Goal: Book appointment/travel/reservation

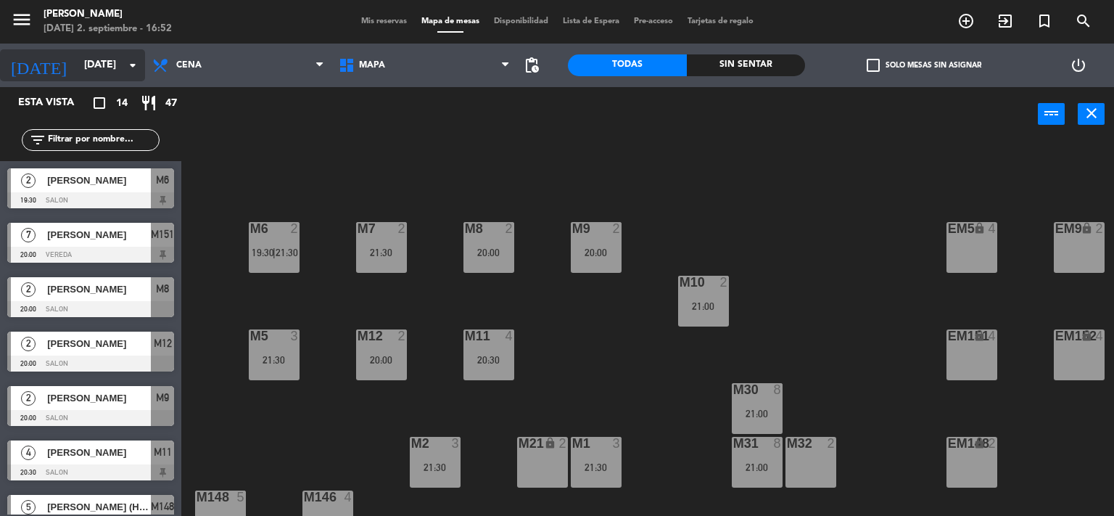
click at [77, 72] on input "[DATE]" at bounding box center [146, 65] width 138 height 26
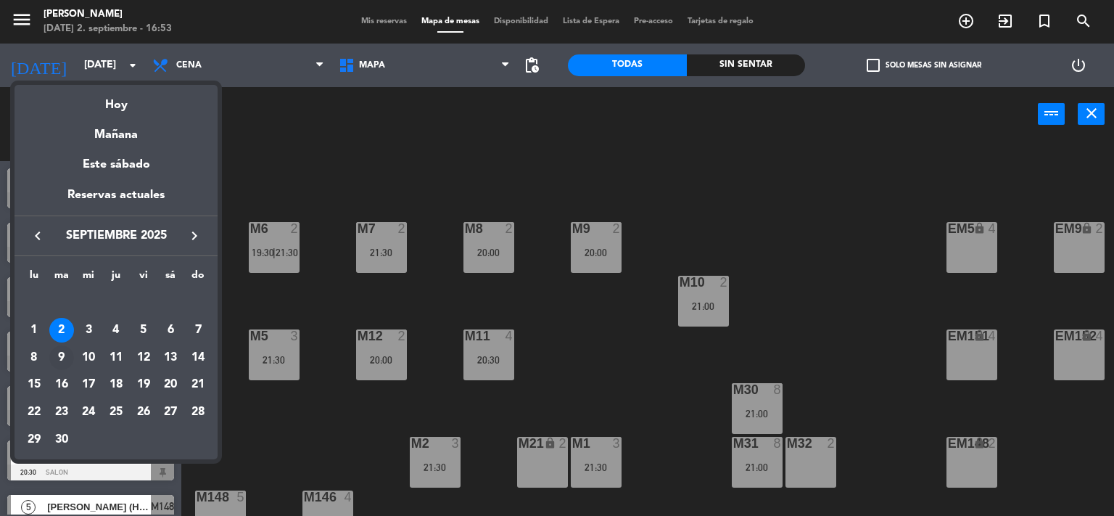
click at [58, 355] on div "9" at bounding box center [61, 357] width 25 height 25
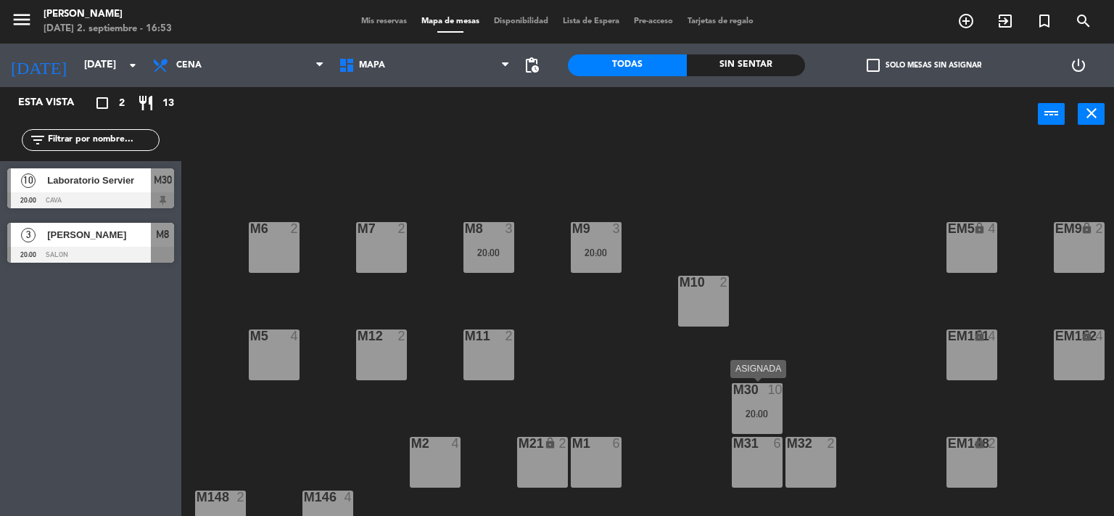
click at [768, 412] on div "20:00" at bounding box center [757, 413] width 51 height 10
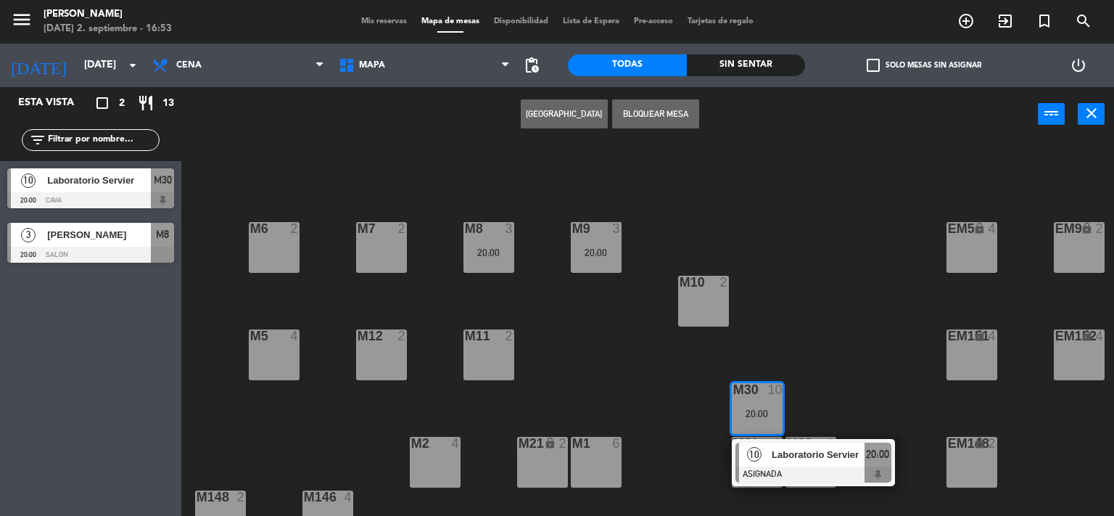
click at [787, 459] on span "Laboratorio Servier" at bounding box center [818, 454] width 93 height 15
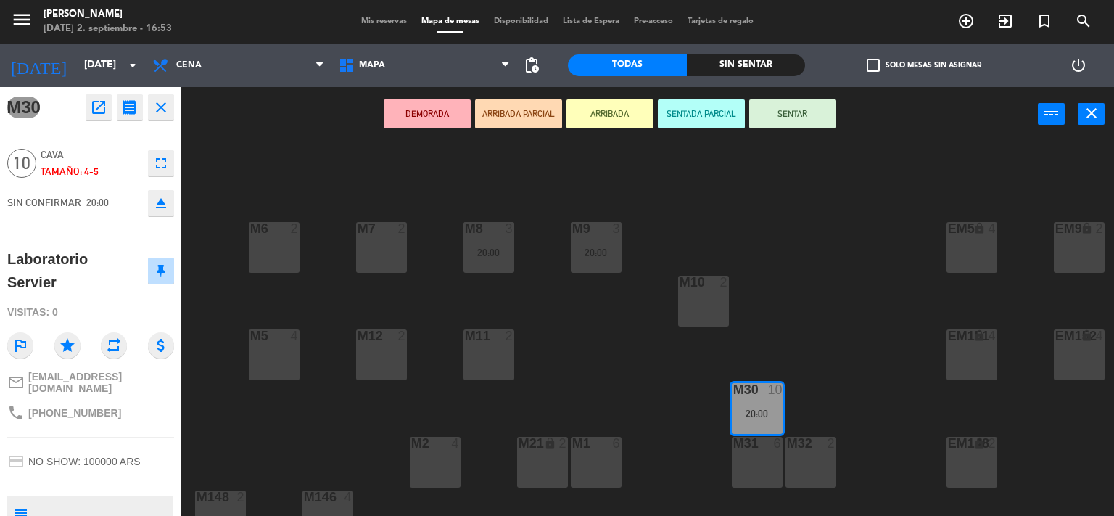
click at [273, 171] on div "M6 2 M7 2 M8 3 20:00 M9 3 20:00 EM9 lock 2 EM5 lock 4 EM1 lock 6 M10 2 M11 2 M1…" at bounding box center [653, 329] width 922 height 374
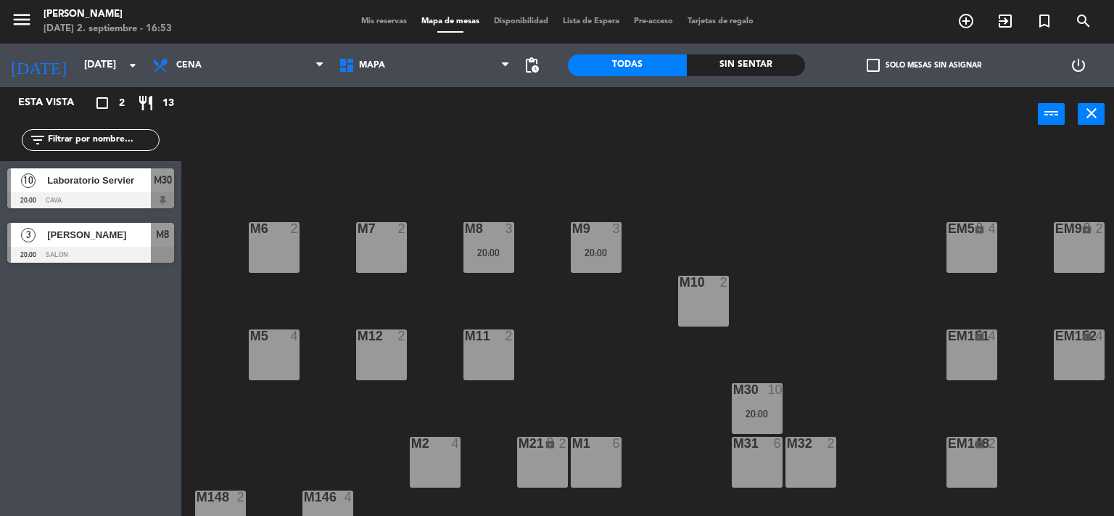
click at [601, 260] on div "M9 3 20:00" at bounding box center [596, 247] width 51 height 51
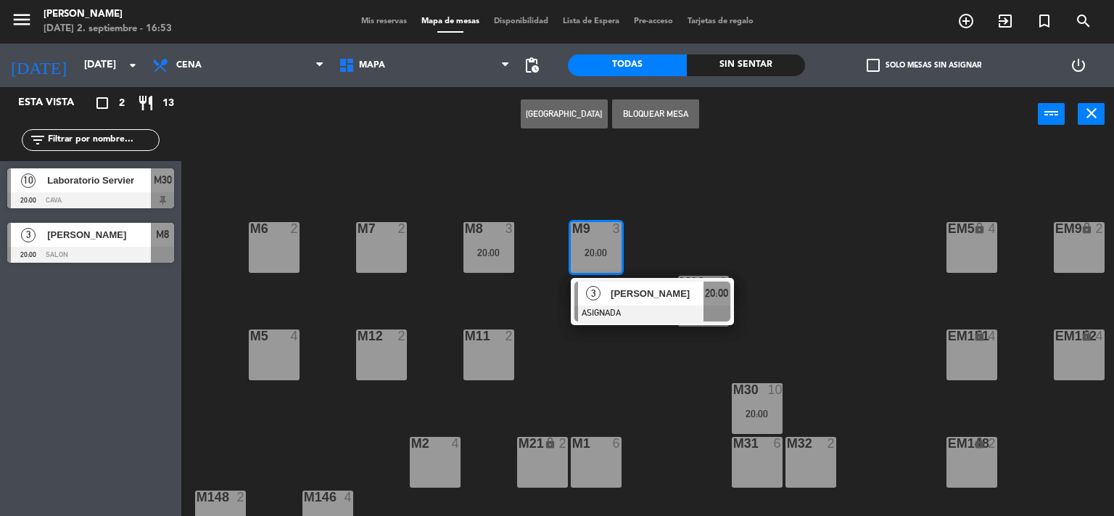
click at [428, 458] on div "M2 4" at bounding box center [435, 462] width 51 height 51
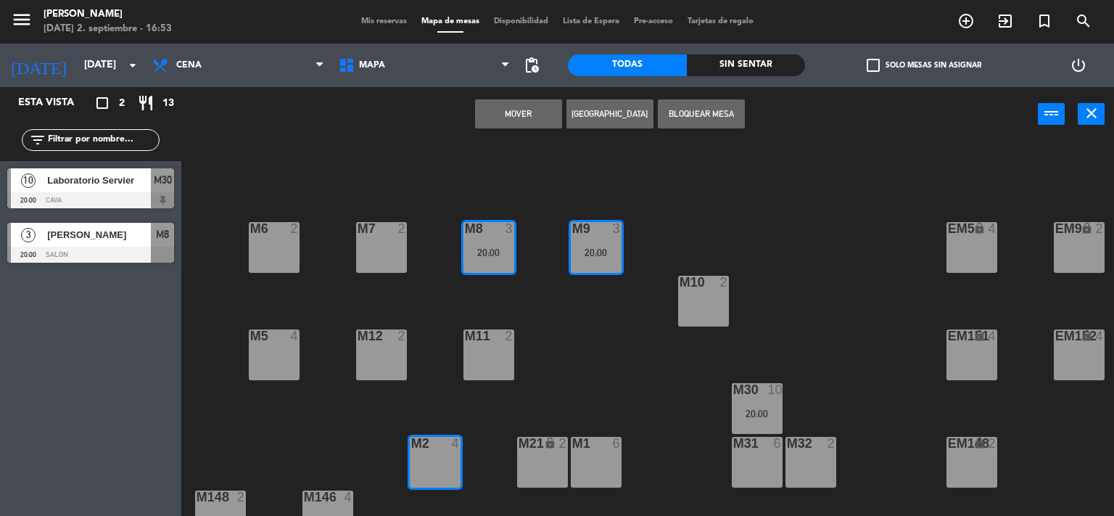
click at [501, 111] on button "Mover" at bounding box center [518, 113] width 87 height 29
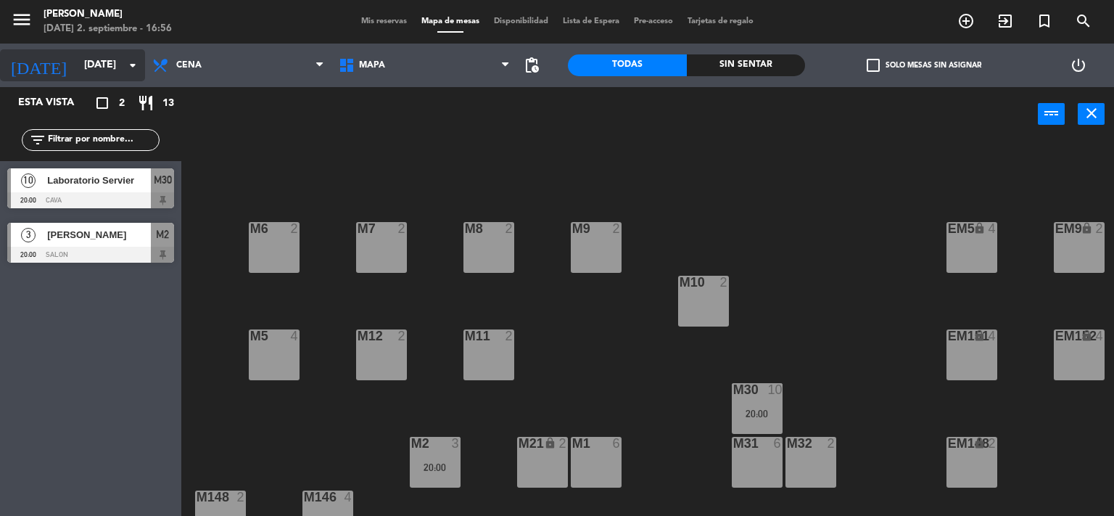
click at [118, 68] on input "[DATE]" at bounding box center [146, 65] width 138 height 26
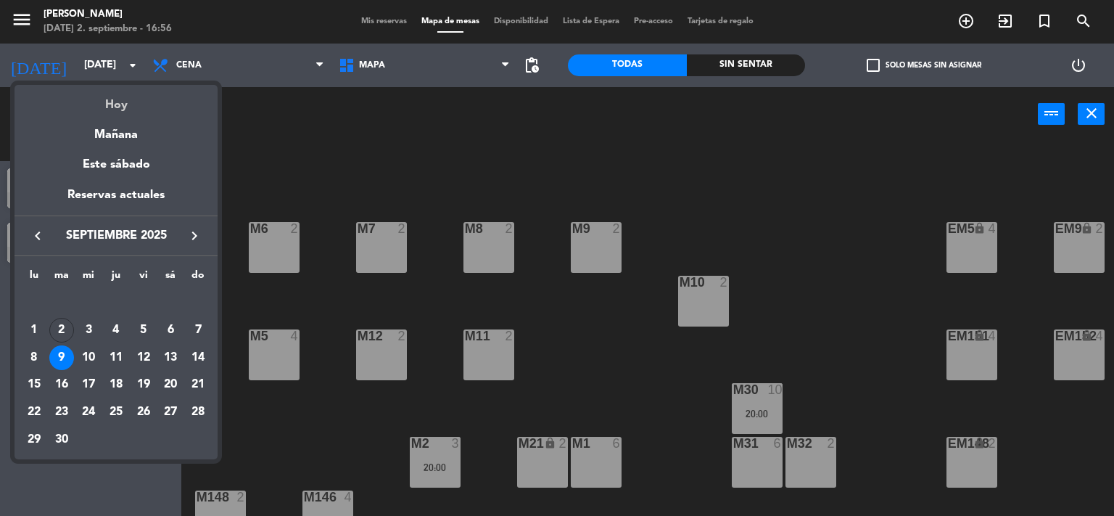
click at [124, 98] on div "Hoy" at bounding box center [116, 100] width 203 height 30
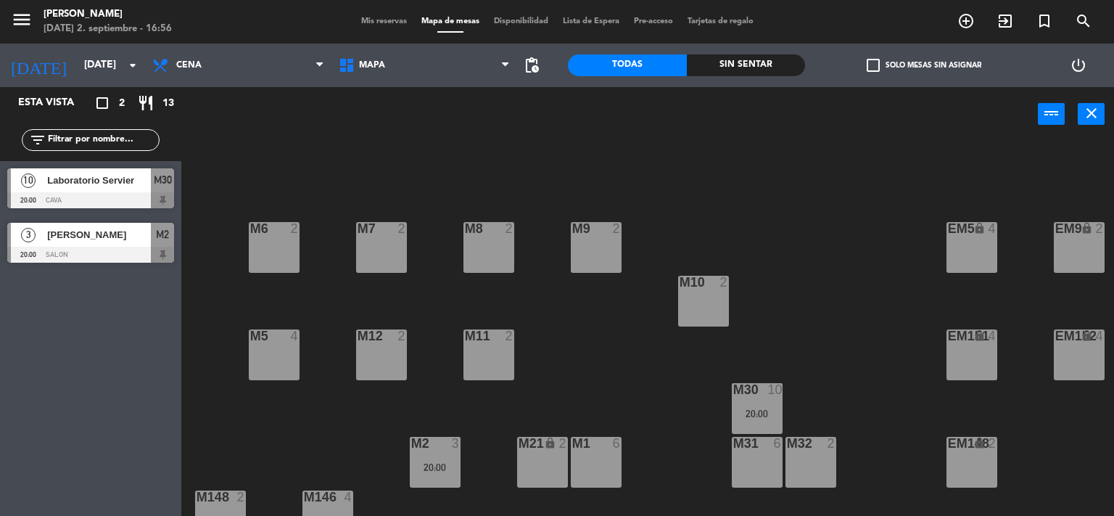
type input "[DATE]"
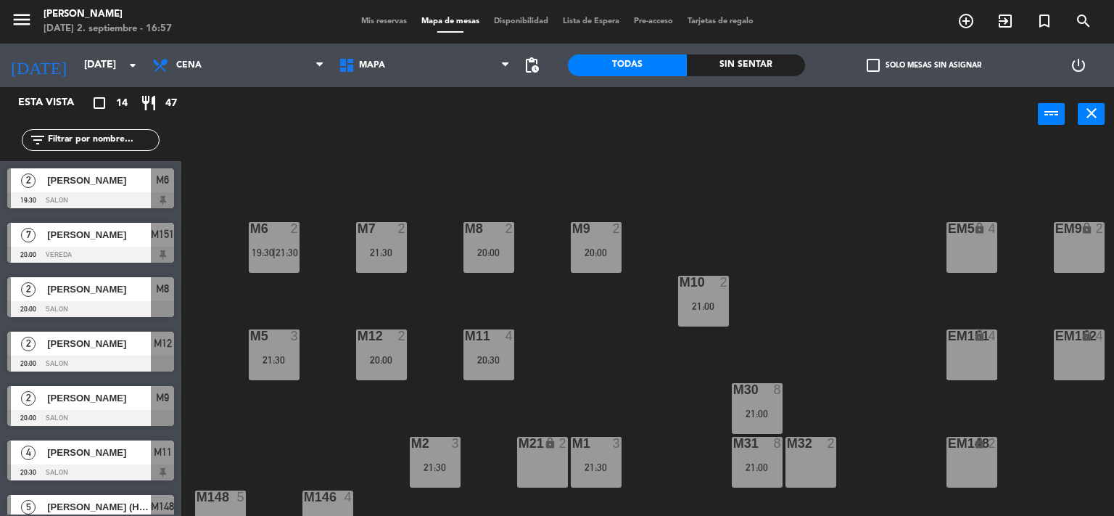
scroll to position [139, 0]
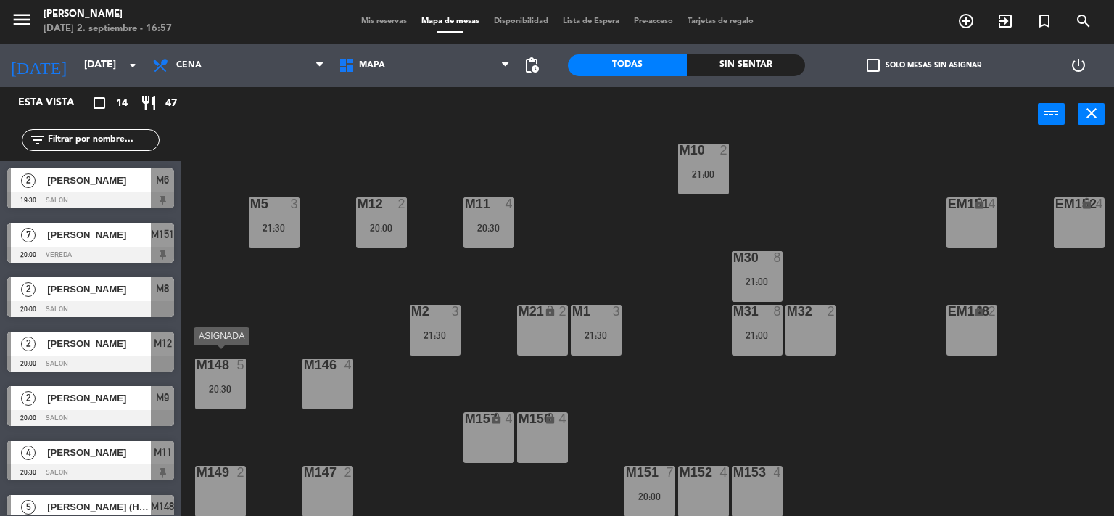
click at [239, 383] on div "20:30" at bounding box center [220, 388] width 51 height 11
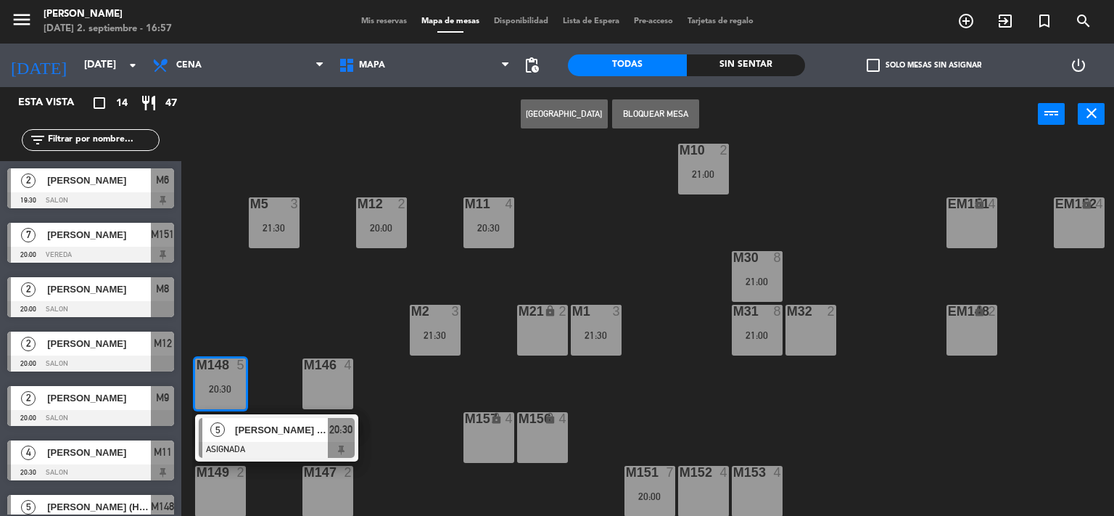
click at [261, 319] on div "M6 2 19:30 | 21:30 M7 2 21:30 M8 2 20:00 M9 2 20:00 EM9 lock 2 EM5 lock 4 EM1 l…" at bounding box center [653, 329] width 922 height 374
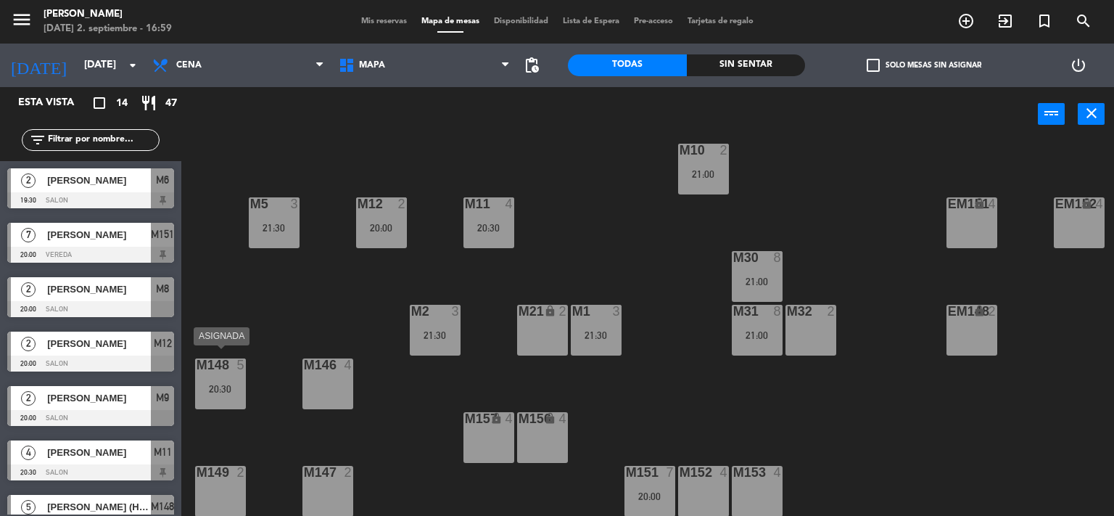
drag, startPoint x: 229, startPoint y: 371, endPoint x: 235, endPoint y: 360, distance: 13.0
click at [229, 371] on div "M148 5 20:30" at bounding box center [220, 383] width 51 height 51
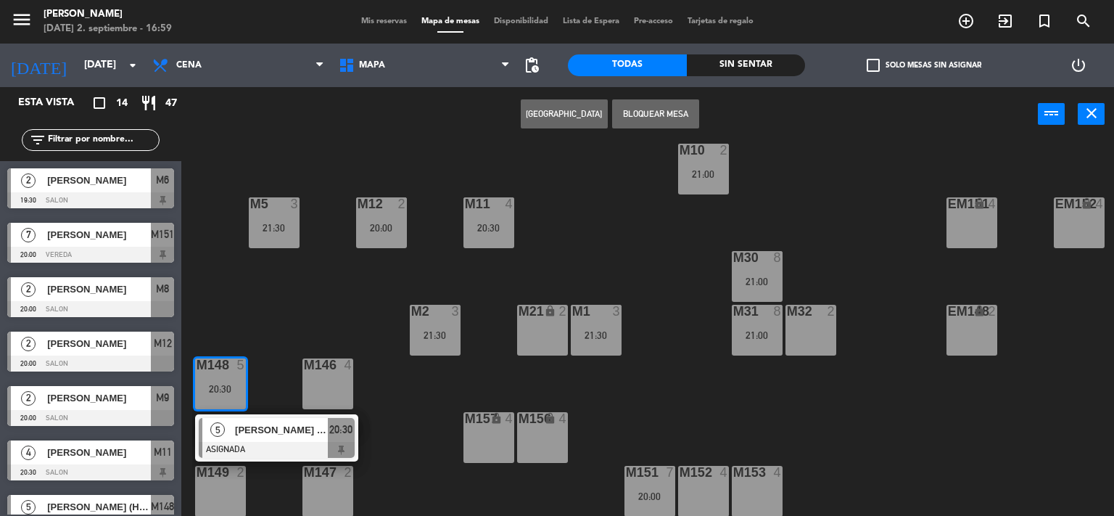
click at [264, 326] on div "M6 2 19:30 | 21:30 M7 2 21:30 M8 2 20:00 M9 2 20:00 EM9 lock 2 EM5 lock 4 EM1 l…" at bounding box center [653, 329] width 922 height 374
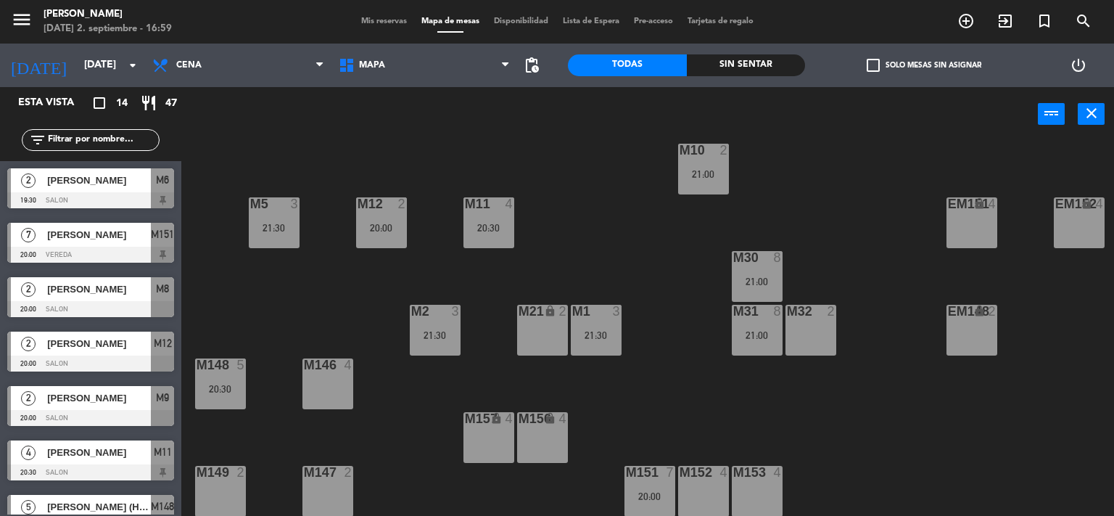
click at [232, 371] on div "M148 5 20:30" at bounding box center [220, 383] width 51 height 51
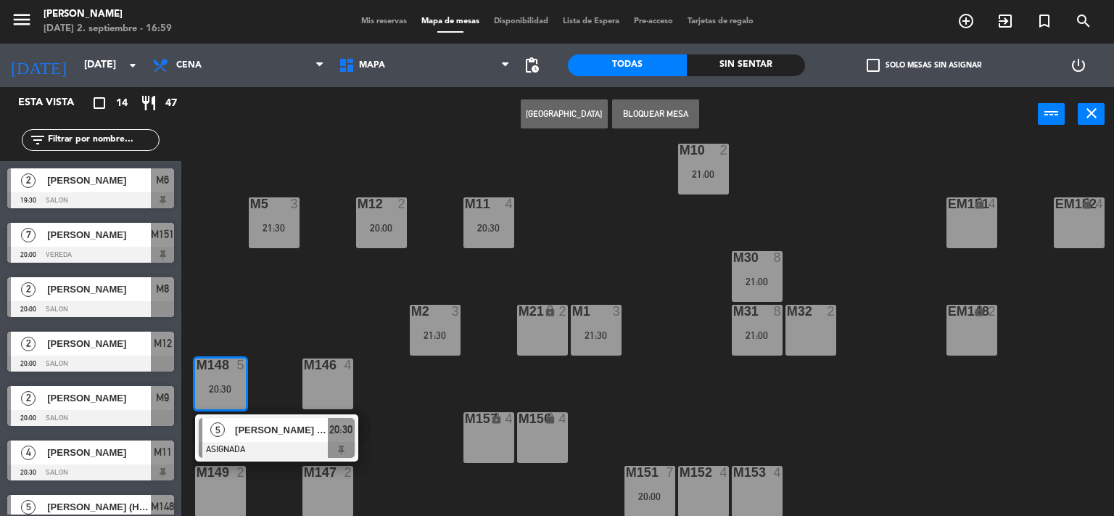
click at [276, 332] on div "M6 2 19:30 | 21:30 M7 2 21:30 M8 2 20:00 M9 2 20:00 EM9 lock 2 EM5 lock 4 EM1 l…" at bounding box center [653, 329] width 922 height 374
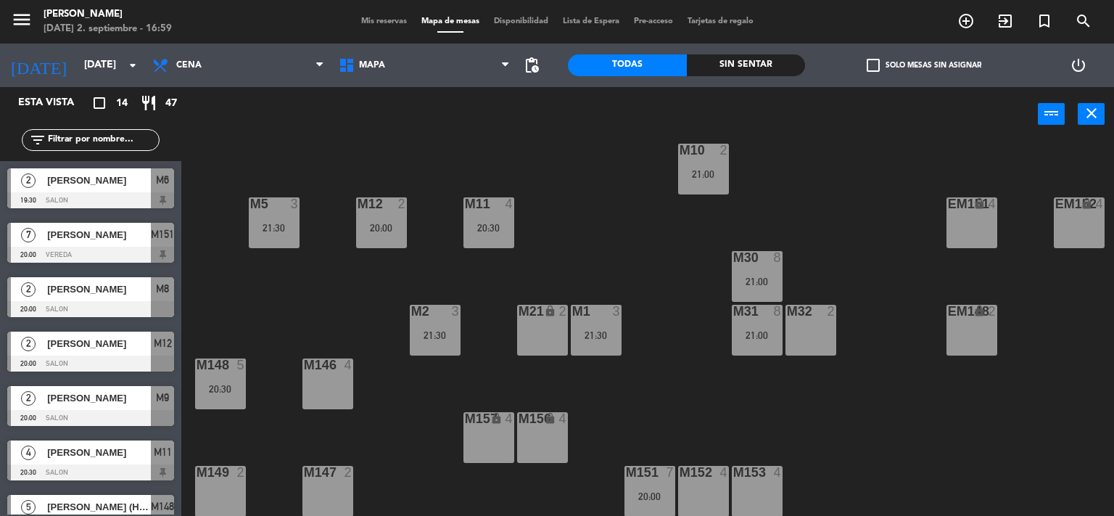
click at [228, 368] on div "M148 5 20:30" at bounding box center [220, 383] width 51 height 51
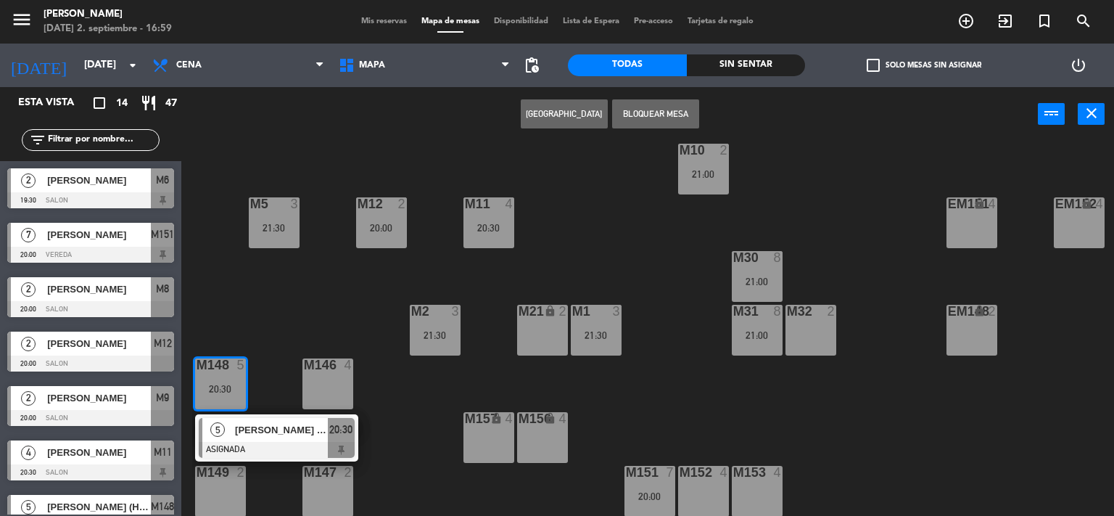
click at [275, 342] on div "M6 2 19:30 | 21:30 M7 2 21:30 M8 2 20:00 M9 2 20:00 EM9 lock 2 EM5 lock 4 EM1 l…" at bounding box center [653, 329] width 922 height 374
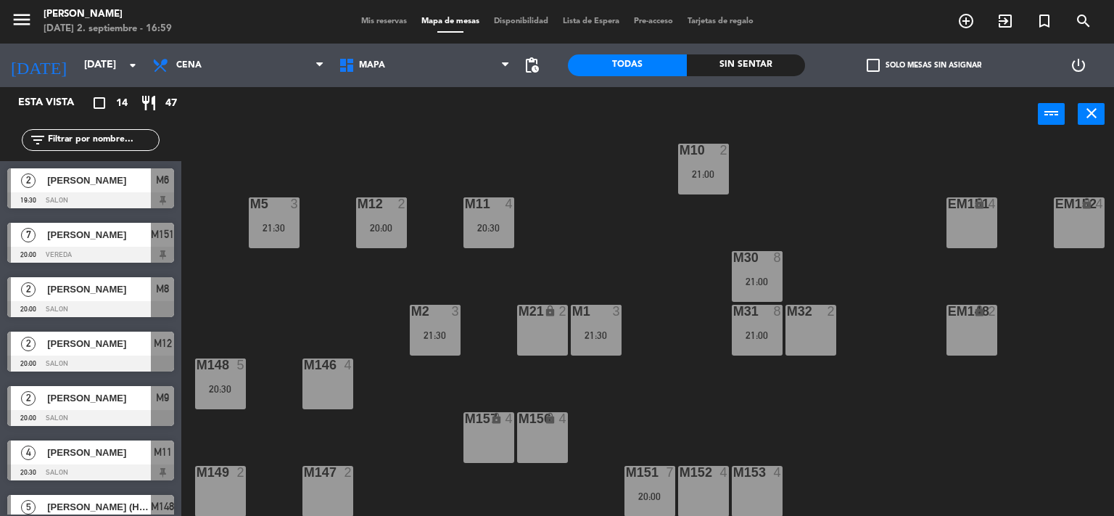
click at [214, 384] on div "20:30" at bounding box center [220, 389] width 51 height 10
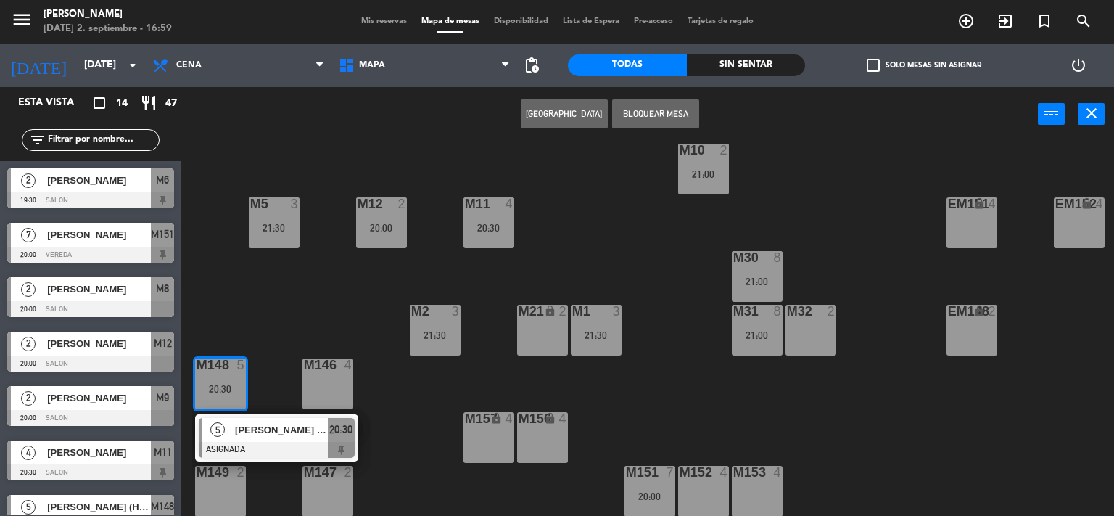
click at [232, 418] on div "5" at bounding box center [217, 430] width 31 height 24
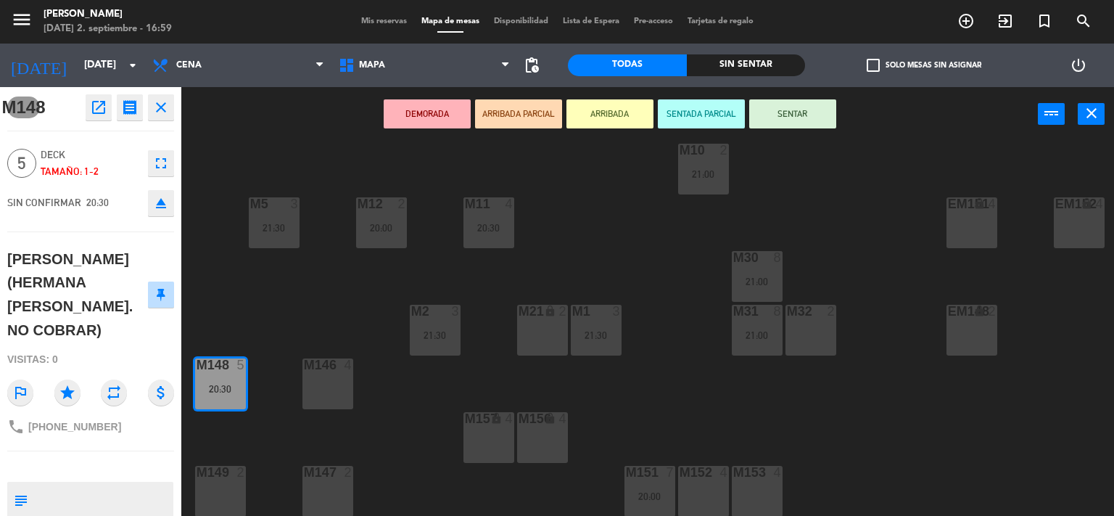
click at [245, 298] on div "M6 2 19:30 | 21:30 M7 2 21:30 M8 2 20:00 M9 2 20:00 EM9 lock 2 EM5 lock 4 EM1 l…" at bounding box center [653, 329] width 922 height 374
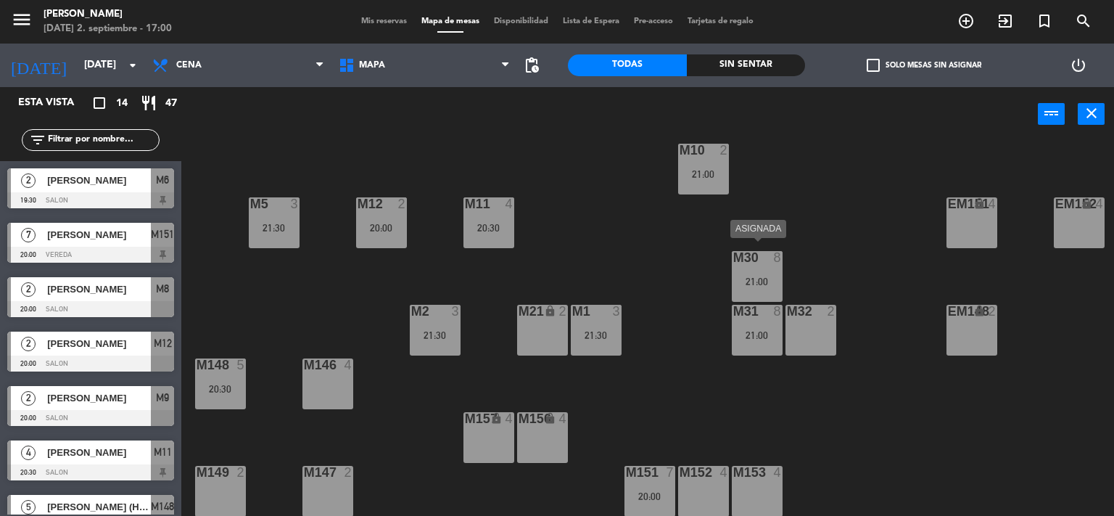
click at [760, 263] on div "M30 8 21:00" at bounding box center [757, 276] width 51 height 51
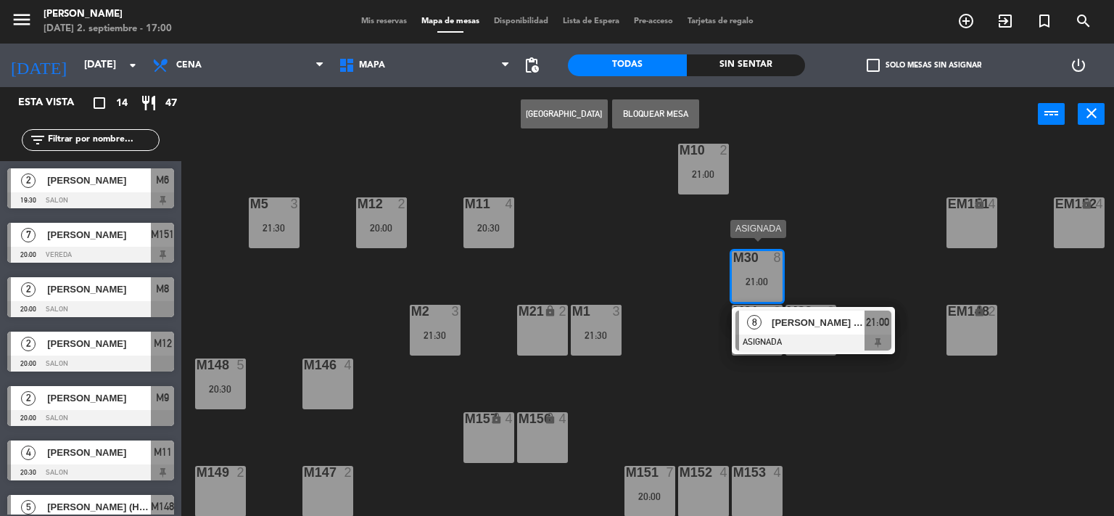
click at [789, 321] on span "[PERSON_NAME] DI [PERSON_NAME]" at bounding box center [818, 322] width 93 height 15
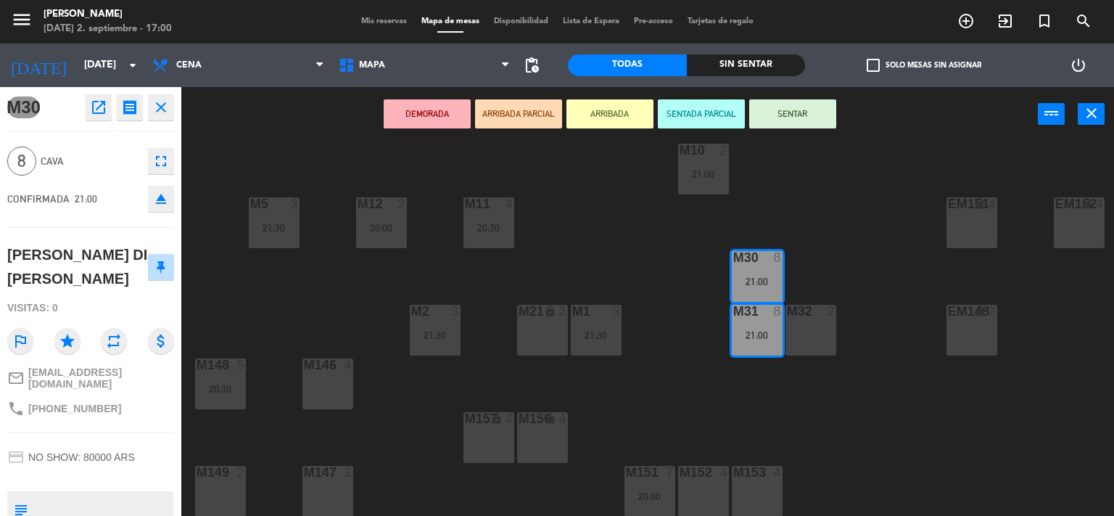
click at [654, 236] on div "M6 2 19:30 | 21:30 M7 2 21:30 M8 2 20:00 M9 2 20:00 EM9 lock 2 EM5 lock 4 EM1 l…" at bounding box center [653, 329] width 922 height 374
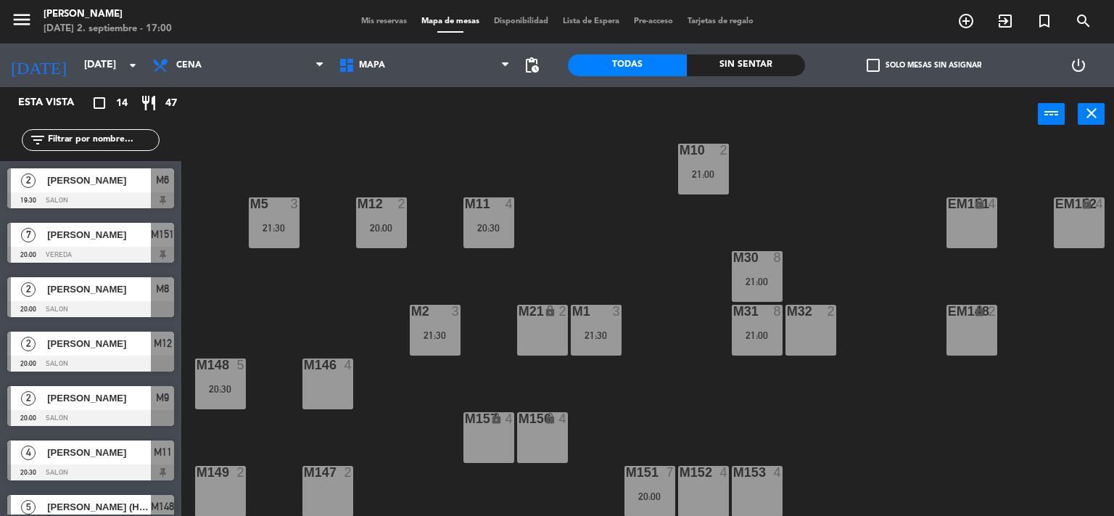
click at [755, 259] on div "M30 8 21:00" at bounding box center [757, 276] width 51 height 51
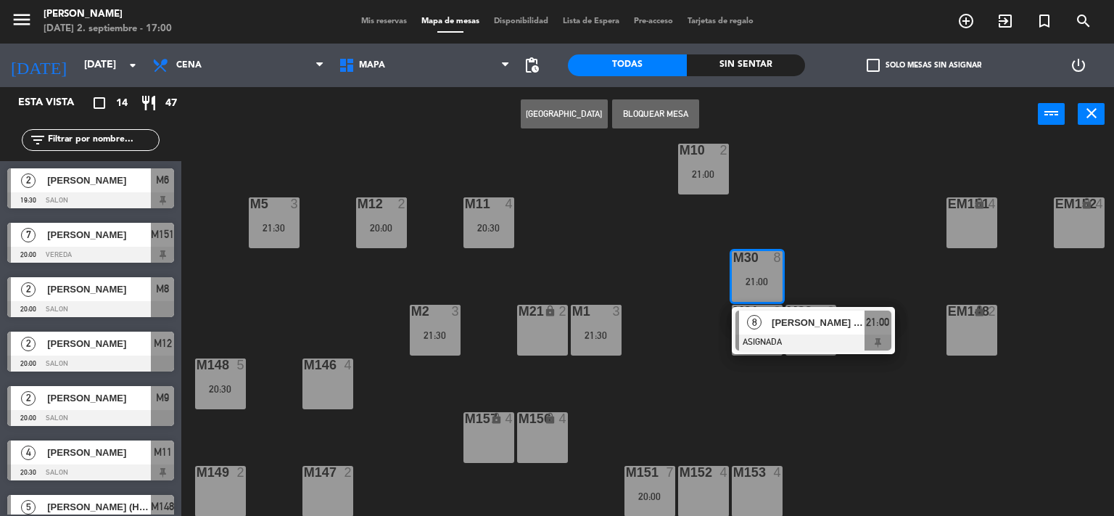
click at [646, 256] on div "M6 2 19:30 | 21:30 M7 2 21:30 M8 2 20:00 M9 2 20:00 EM9 lock 2 EM5 lock 4 EM1 l…" at bounding box center [653, 329] width 922 height 374
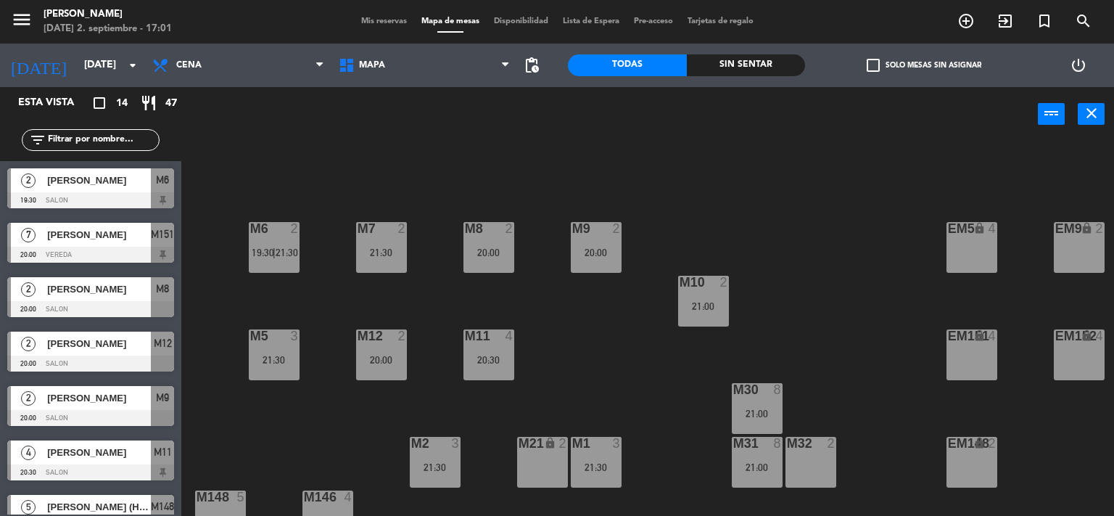
scroll to position [139, 0]
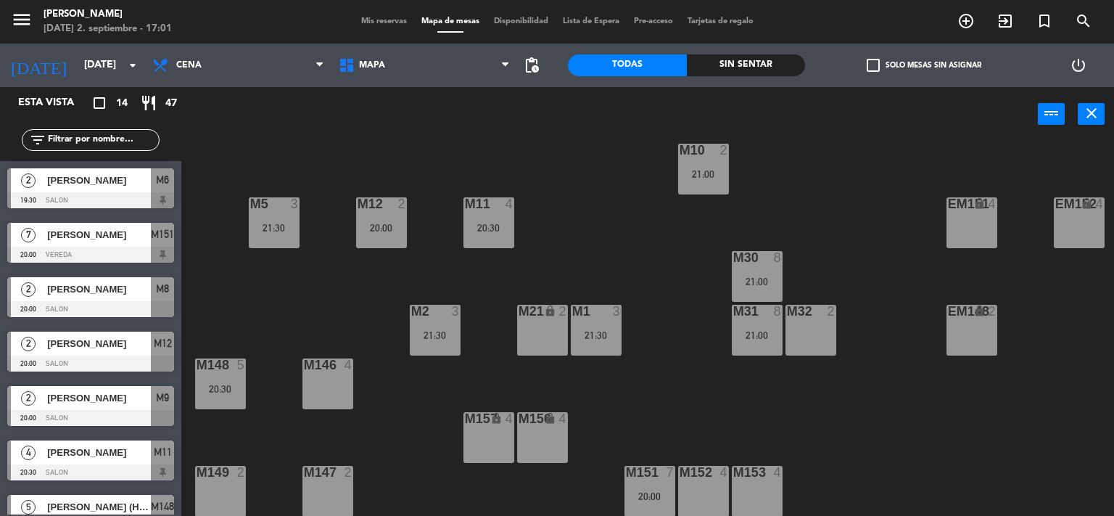
click at [652, 466] on div at bounding box center [650, 472] width 24 height 13
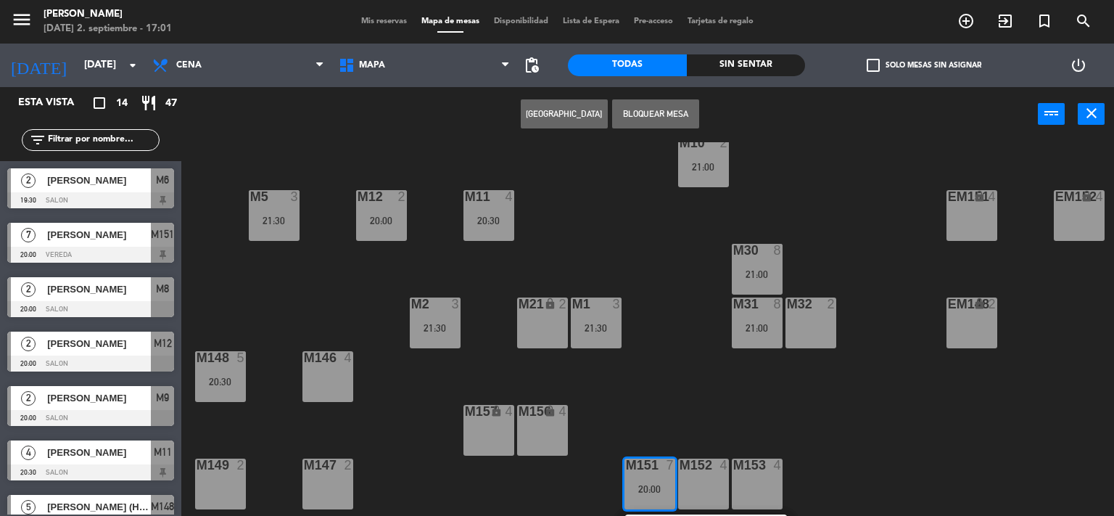
scroll to position [192, 0]
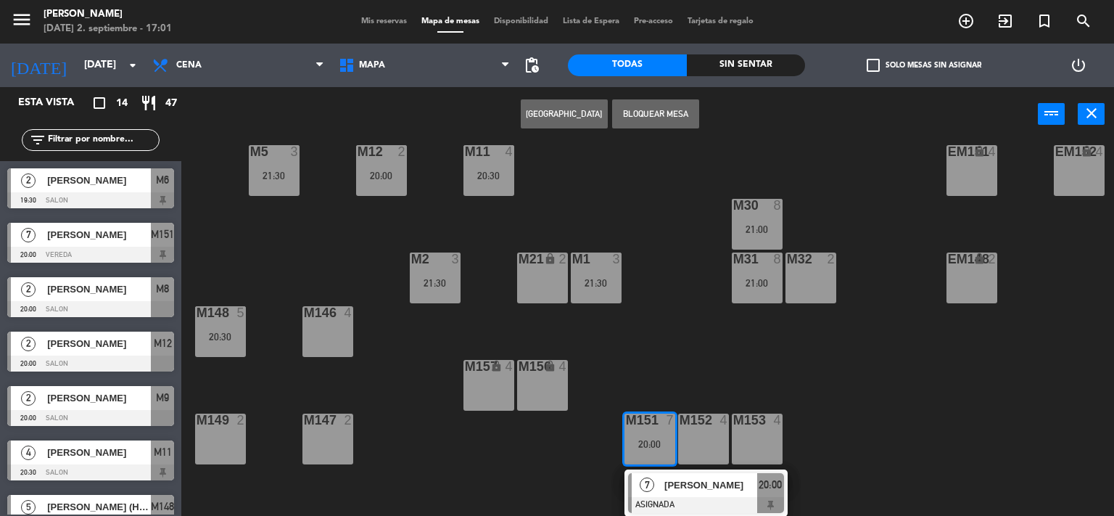
click at [687, 484] on span "[PERSON_NAME]" at bounding box center [711, 484] width 93 height 15
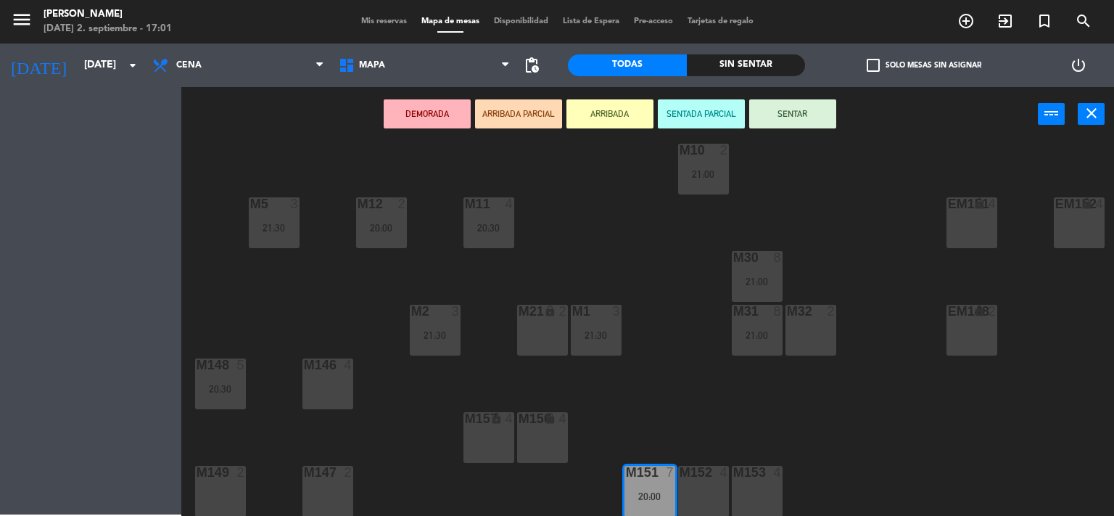
scroll to position [139, 0]
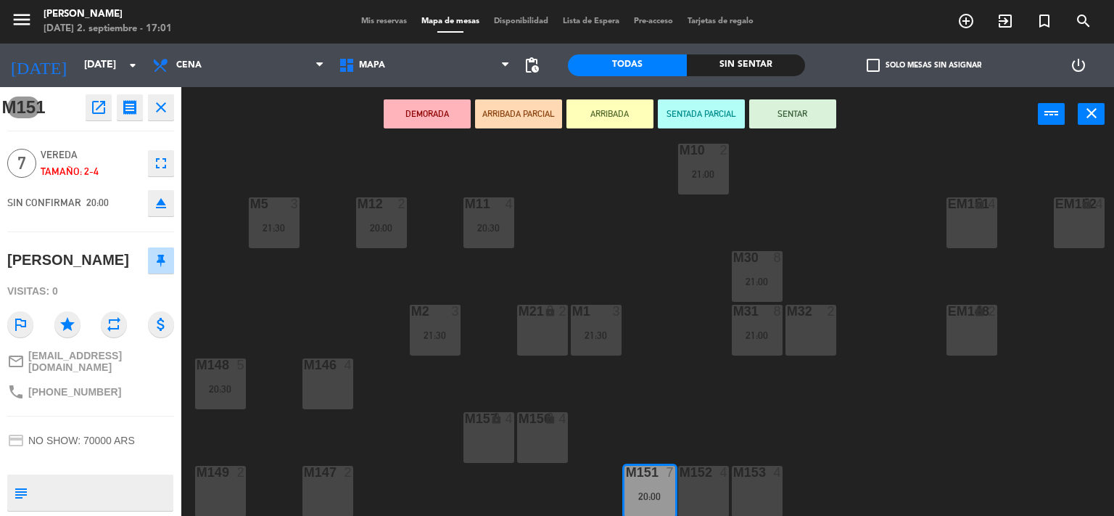
click at [311, 303] on div "M6 2 19:30 | 21:30 M7 2 21:30 M8 2 20:00 M9 2 20:00 EM9 lock 2 EM5 lock 4 EM1 l…" at bounding box center [653, 329] width 922 height 374
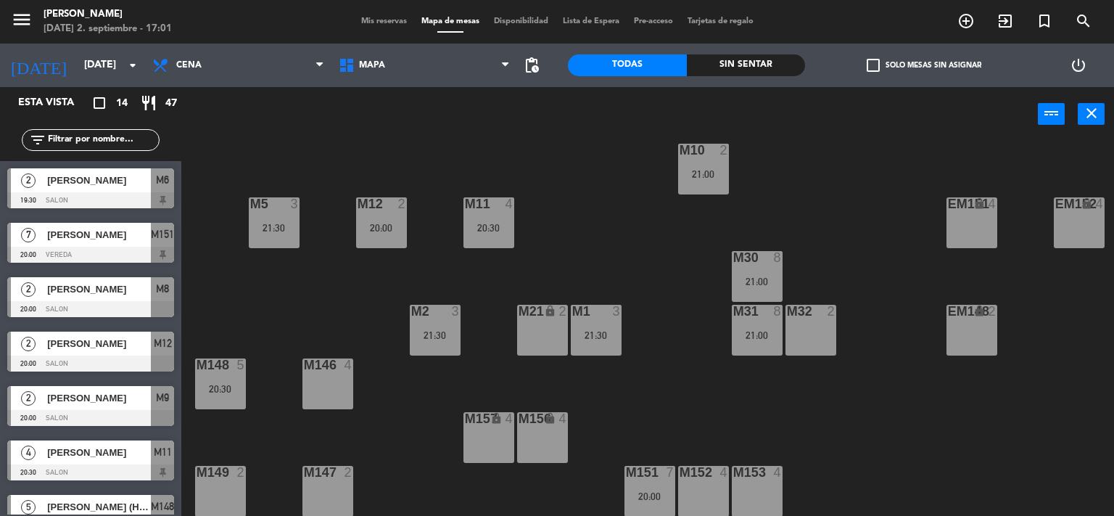
click at [369, 20] on span "Mis reservas" at bounding box center [384, 21] width 60 height 8
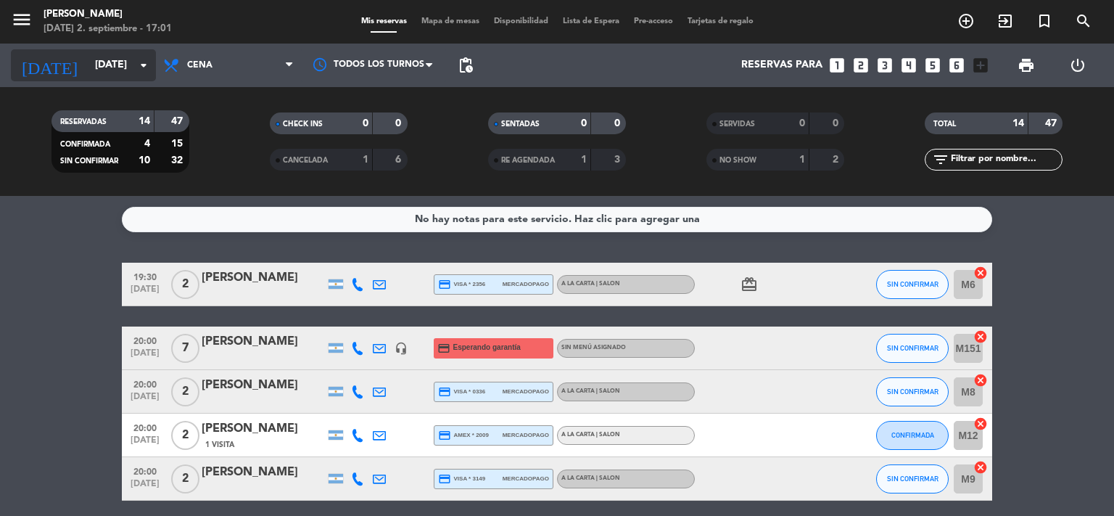
click at [136, 60] on icon "arrow_drop_down" at bounding box center [143, 65] width 17 height 17
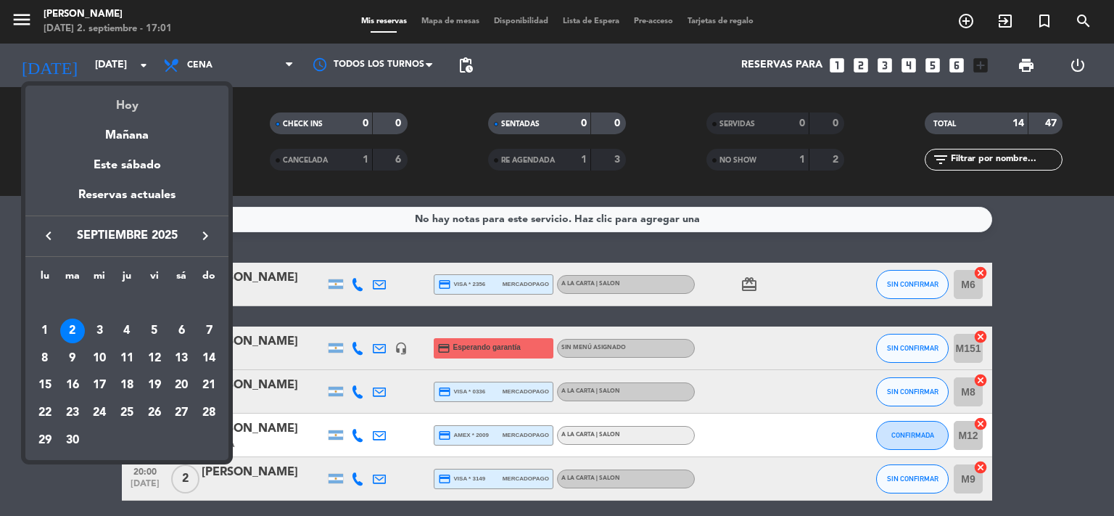
click at [123, 102] on div "Hoy" at bounding box center [126, 101] width 203 height 30
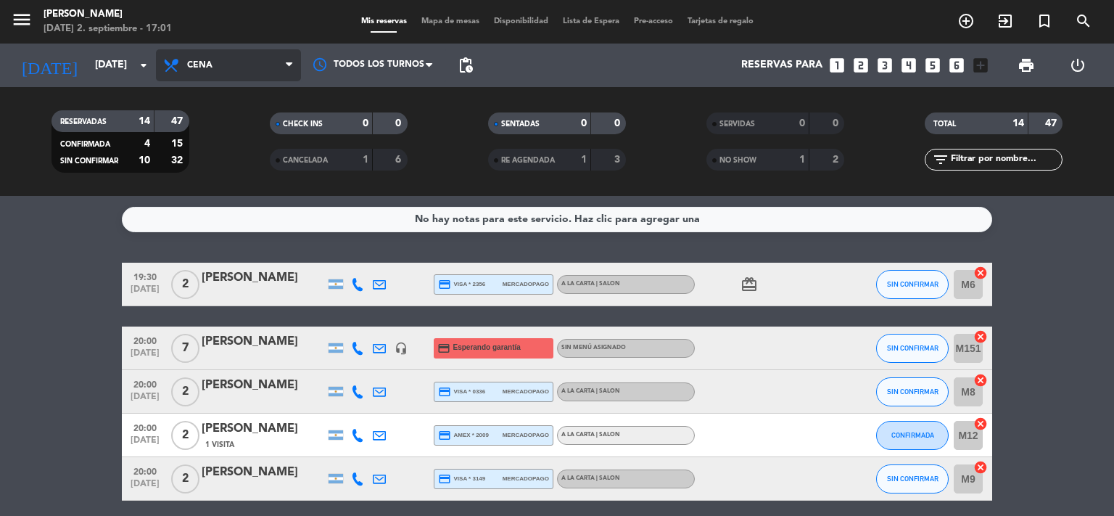
click at [209, 69] on span "Cena" at bounding box center [199, 65] width 25 height 10
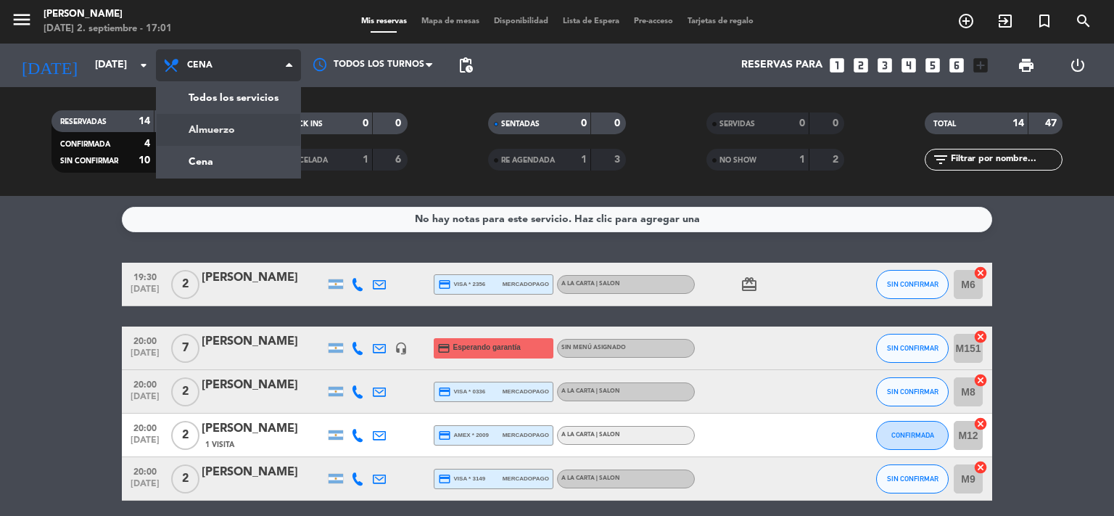
click at [221, 128] on div "menu [PERSON_NAME] [DATE] 2. septiembre - 17:01 Mis reservas Mapa de mesas Disp…" at bounding box center [557, 98] width 1114 height 196
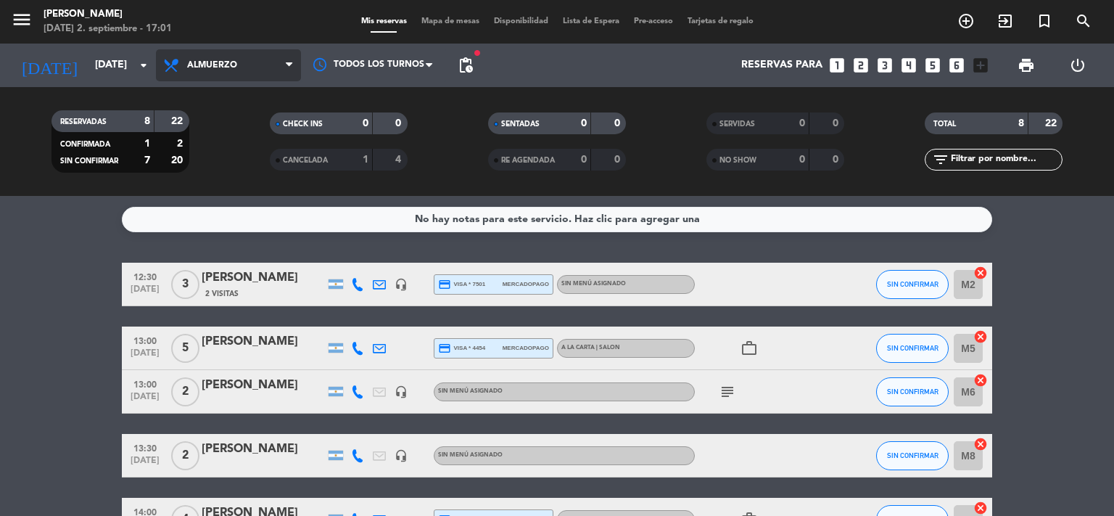
click at [195, 62] on span "Almuerzo" at bounding box center [212, 65] width 50 height 10
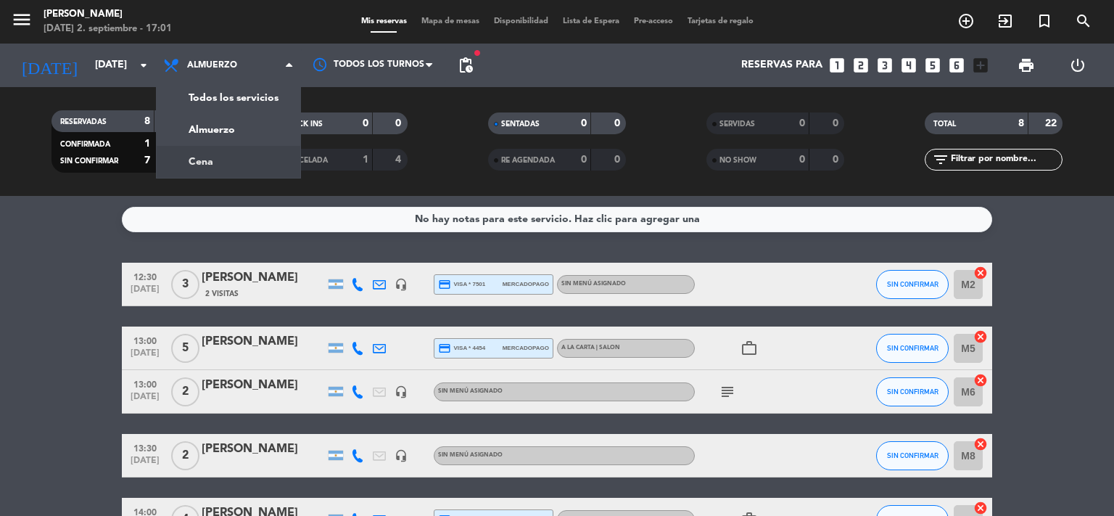
click at [215, 164] on div "menu [PERSON_NAME] [DATE] 2. septiembre - 17:01 Mis reservas Mapa de mesas Disp…" at bounding box center [557, 98] width 1114 height 196
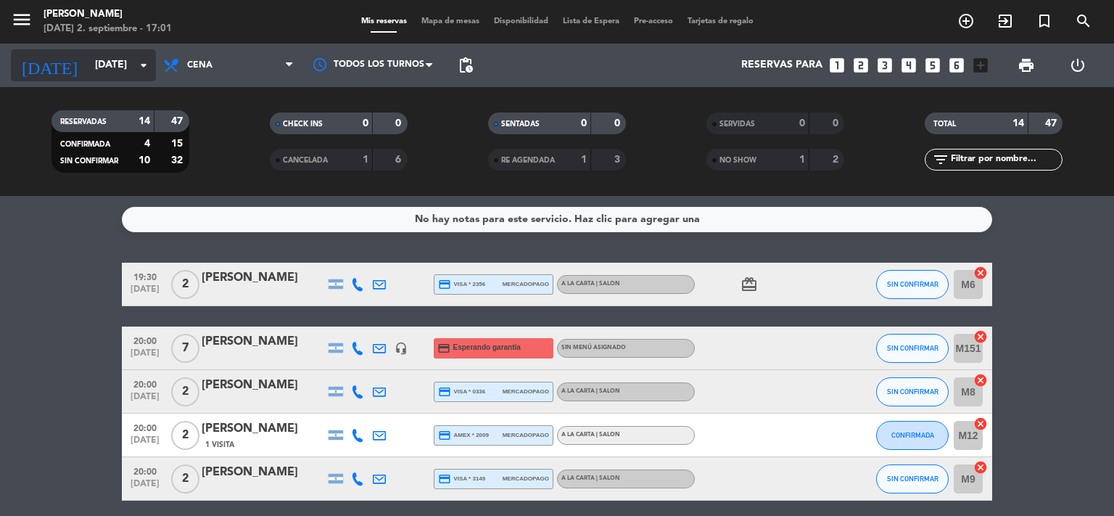
click at [91, 65] on input "[DATE]" at bounding box center [157, 65] width 138 height 26
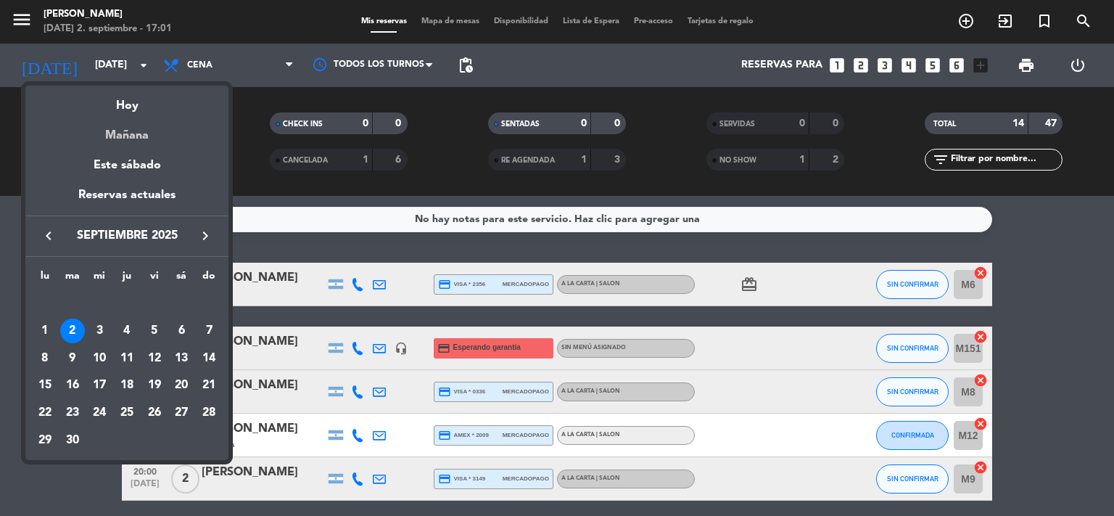
click at [144, 144] on div "Mañana" at bounding box center [126, 130] width 203 height 30
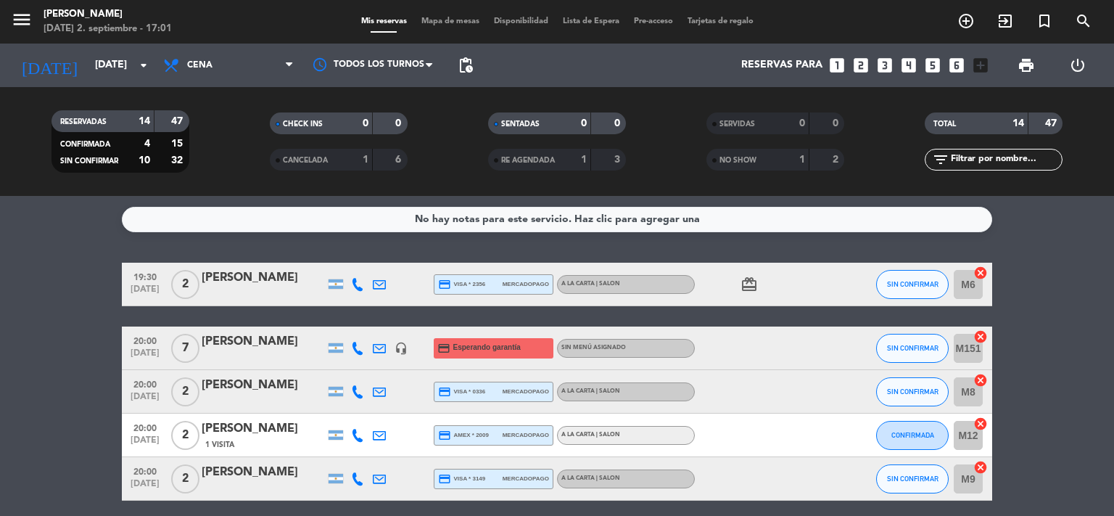
type input "[DATE]"
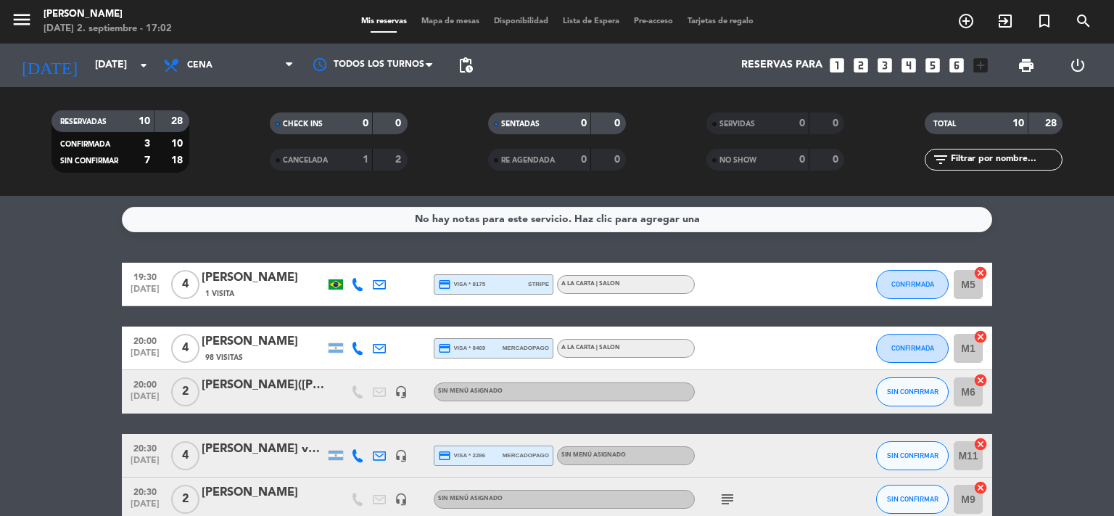
click at [257, 386] on div "[PERSON_NAME]([PERSON_NAME])" at bounding box center [263, 385] width 123 height 19
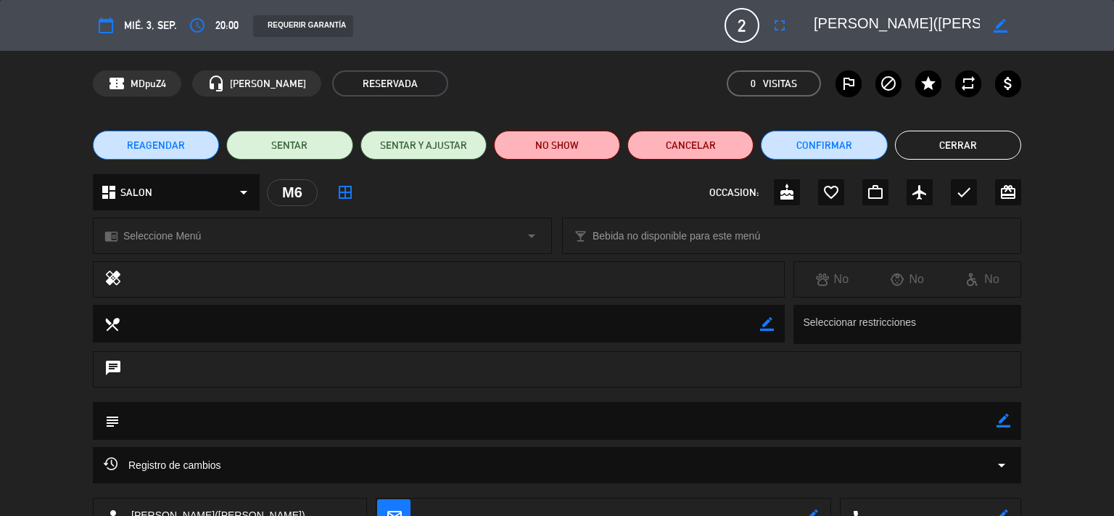
click at [940, 139] on button "Cerrar" at bounding box center [958, 145] width 126 height 29
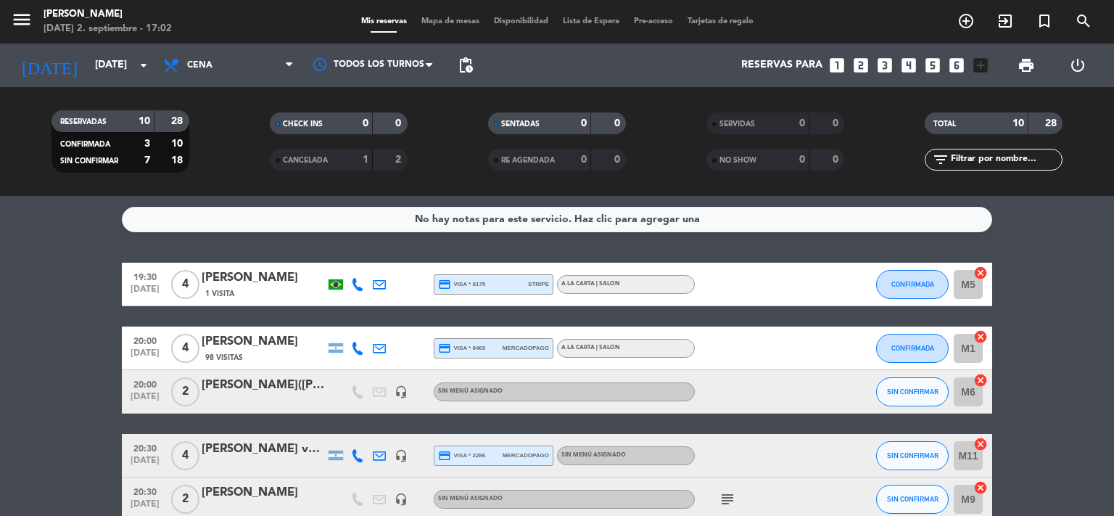
scroll to position [193, 0]
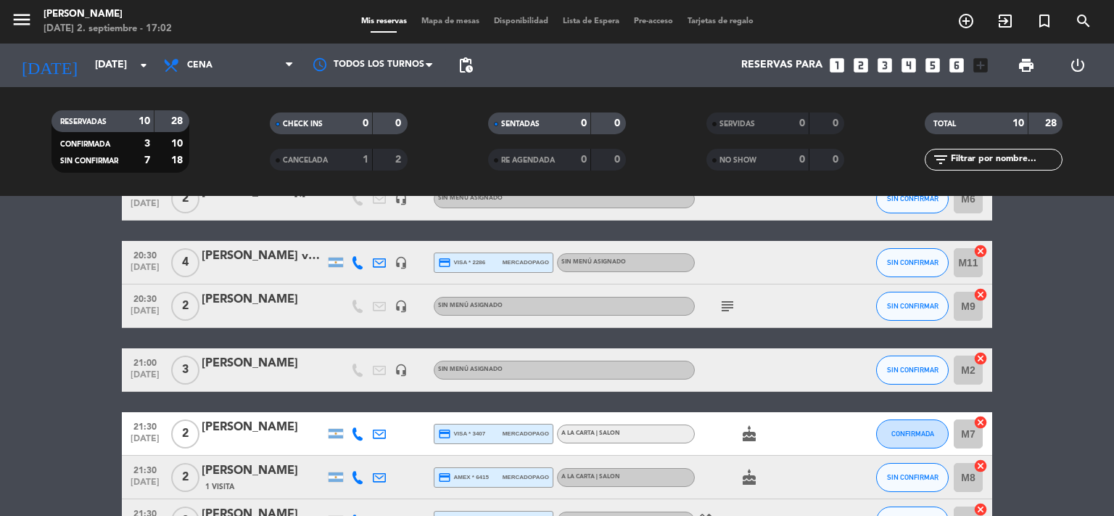
click at [255, 360] on div "[PERSON_NAME]" at bounding box center [263, 363] width 123 height 19
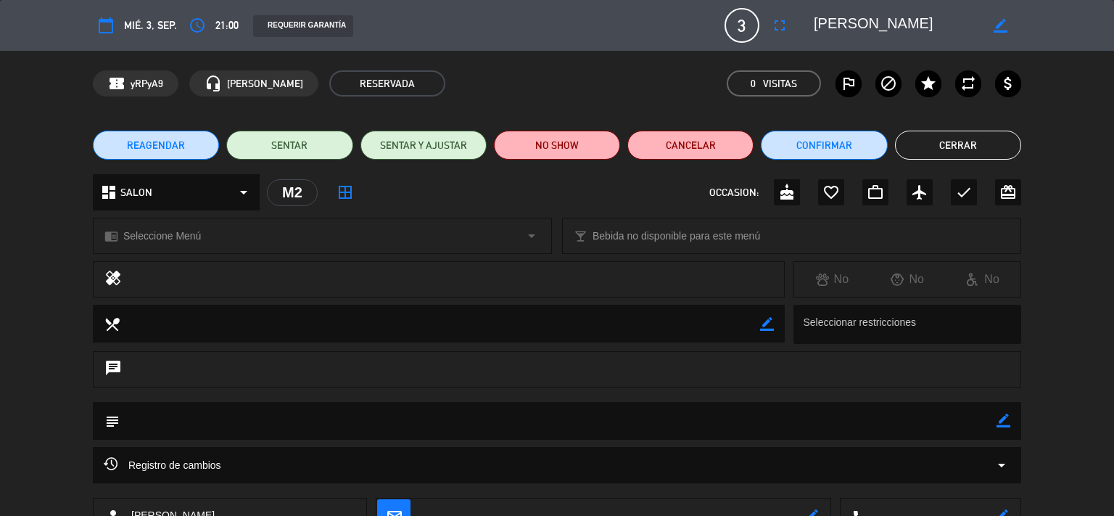
click at [197, 419] on textarea at bounding box center [558, 420] width 877 height 37
click at [963, 147] on button "Cerrar" at bounding box center [958, 145] width 126 height 29
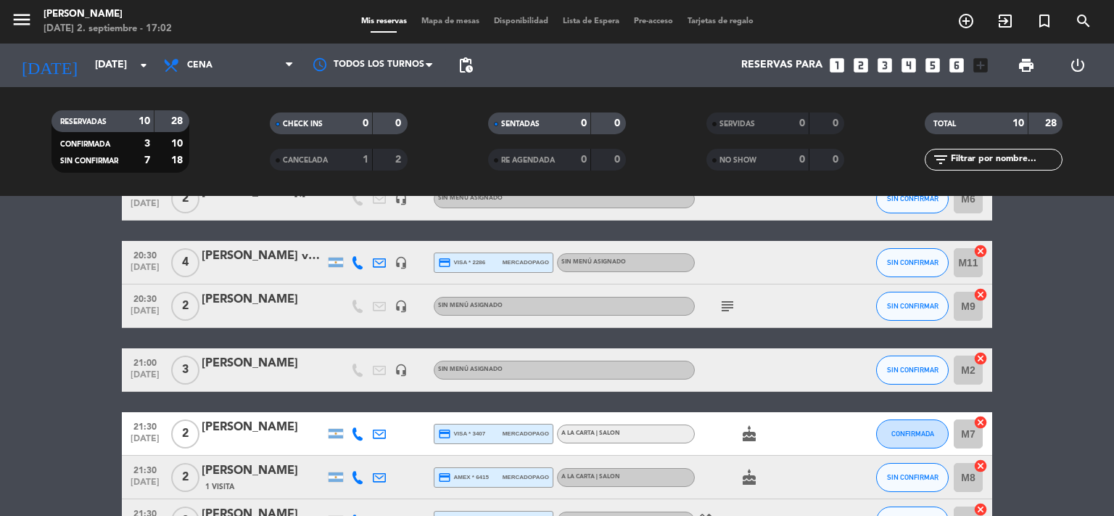
scroll to position [0, 0]
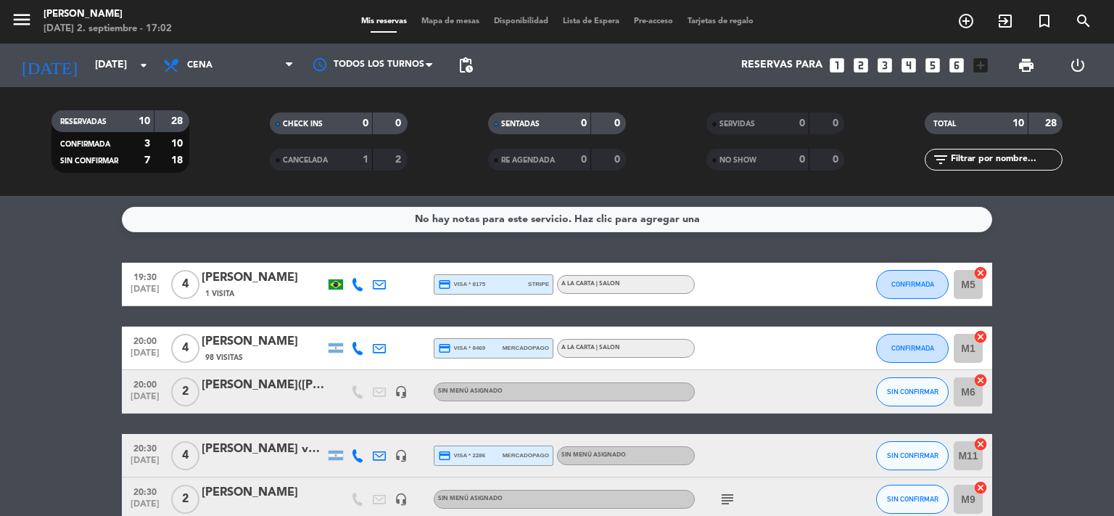
click at [432, 20] on span "Mapa de mesas" at bounding box center [450, 21] width 73 height 8
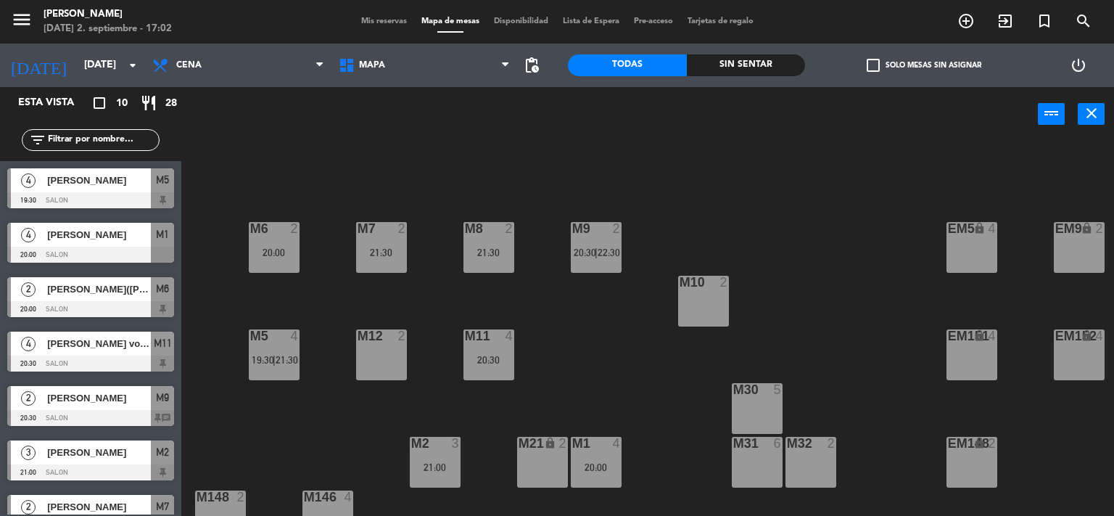
scroll to position [191, 0]
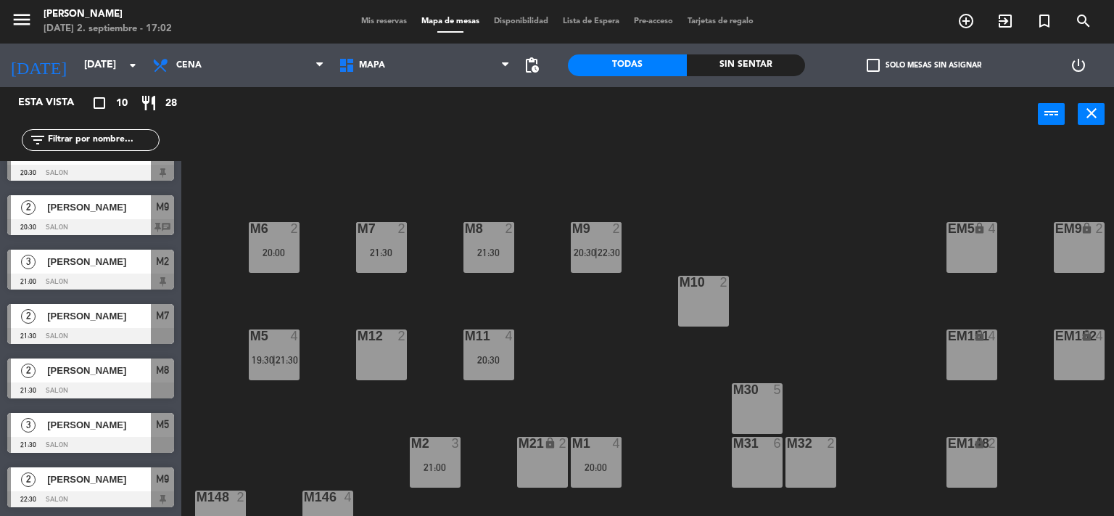
click at [101, 260] on span "[PERSON_NAME]" at bounding box center [99, 261] width 104 height 15
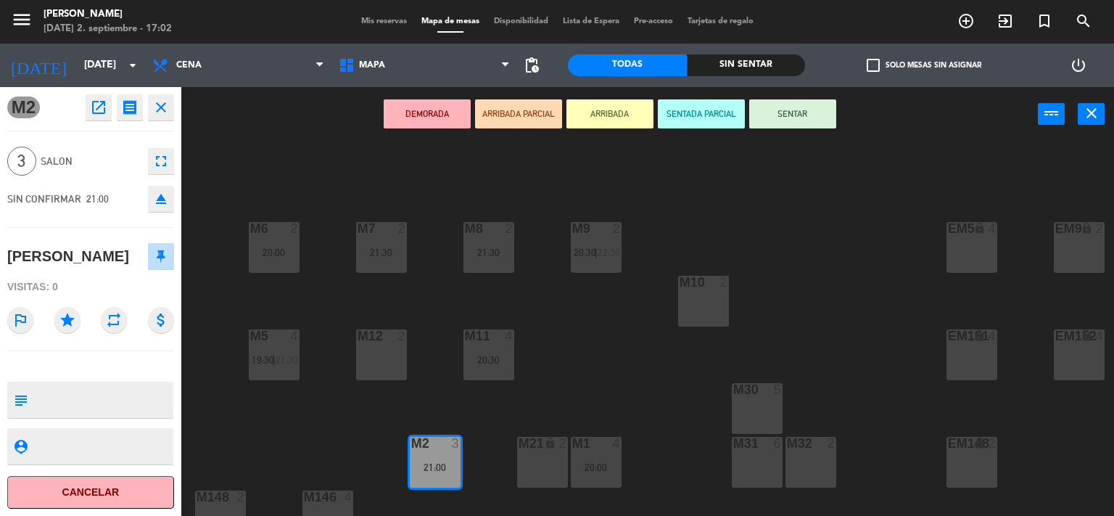
click at [41, 398] on textarea at bounding box center [102, 400] width 139 height 30
type textarea "CUMPLEAÑOS"
click at [1086, 111] on icon "close" at bounding box center [1091, 112] width 17 height 17
